Goal: Task Accomplishment & Management: Manage account settings

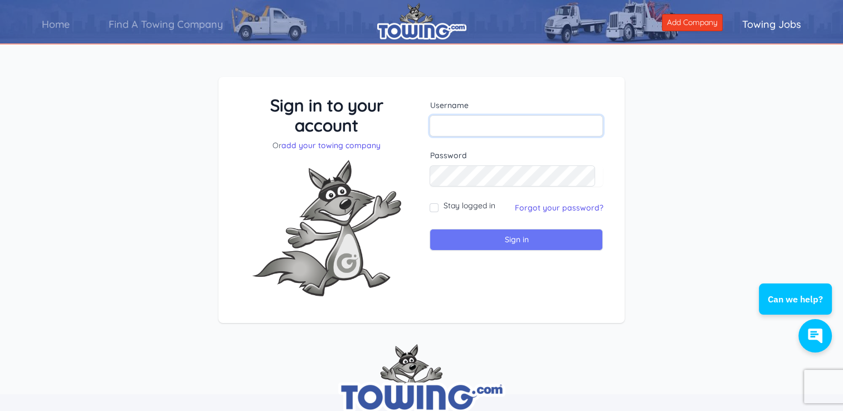
type input "oakbeach"
click at [516, 242] on input "Sign in" at bounding box center [516, 240] width 173 height 22
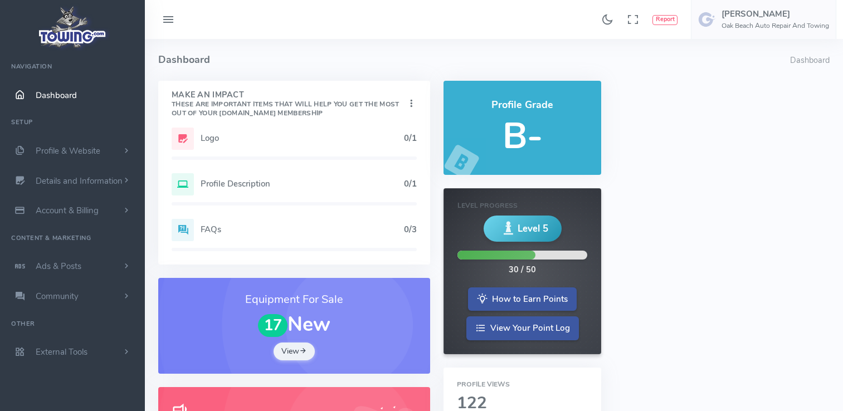
click at [509, 236] on icon at bounding box center [508, 228] width 16 height 25
